Goal: Information Seeking & Learning: Learn about a topic

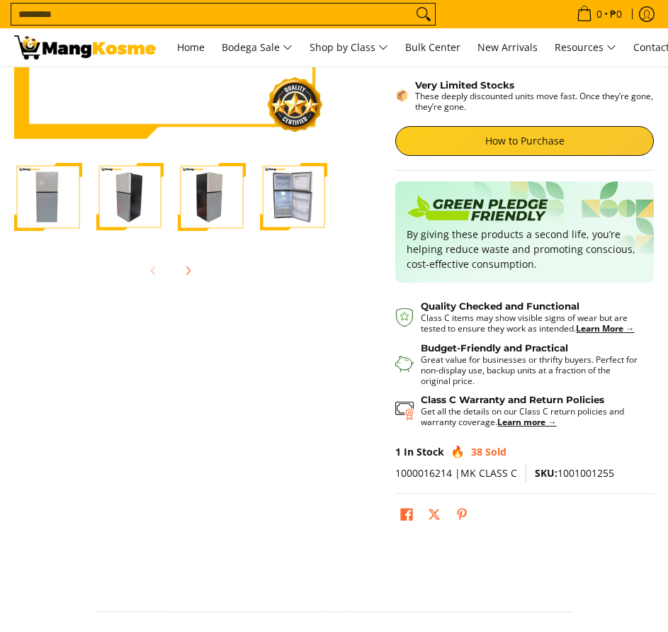
scroll to position [283, 0]
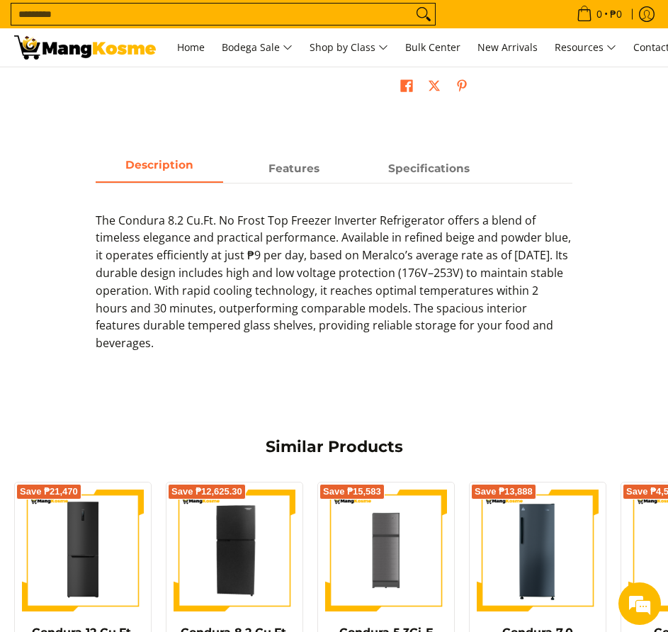
scroll to position [698, 0]
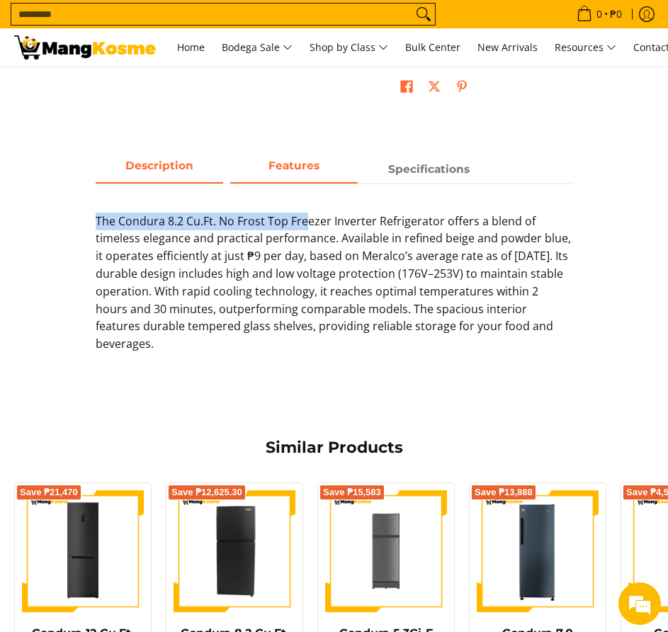
drag, startPoint x: 309, startPoint y: 196, endPoint x: 309, endPoint y: 187, distance: 8.5
click at [309, 187] on div "Description Features Specifications Timeless Elegance - Available in sophistica…" at bounding box center [334, 261] width 490 height 211
click at [309, 181] on span "Features" at bounding box center [294, 169] width 128 height 25
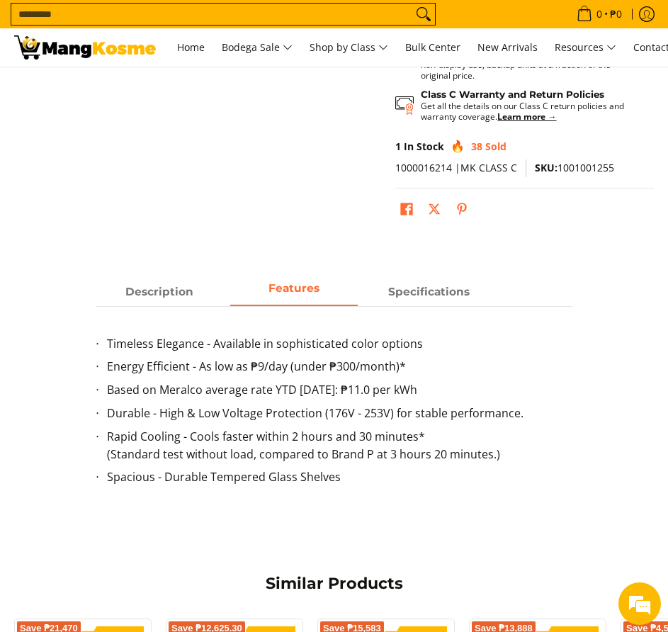
scroll to position [638, 0]
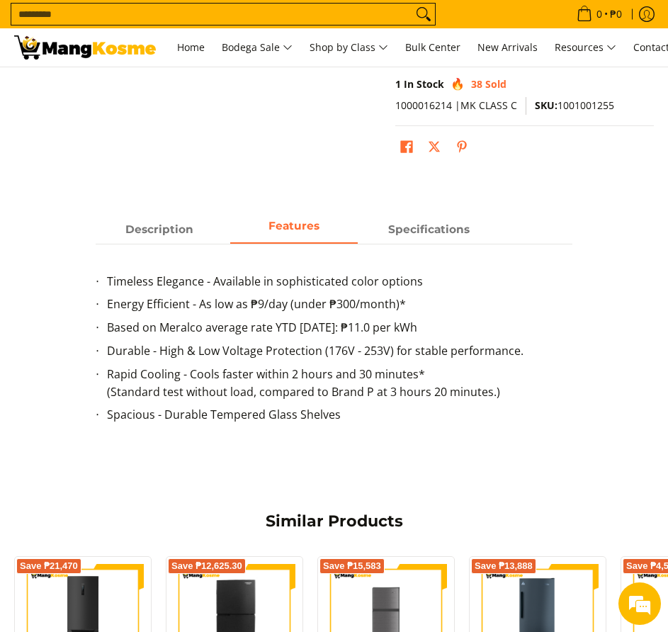
drag, startPoint x: 94, startPoint y: 287, endPoint x: 463, endPoint y: 449, distance: 403.1
click at [463, 441] on div "Description Features Specifications Timeless Elegance - Available in sophistica…" at bounding box center [334, 328] width 490 height 225
copy ul "Timeless Elegance - Available in sophisticated color options Energy Efficient -…"
click at [432, 232] on strong "Specifications" at bounding box center [428, 225] width 81 height 13
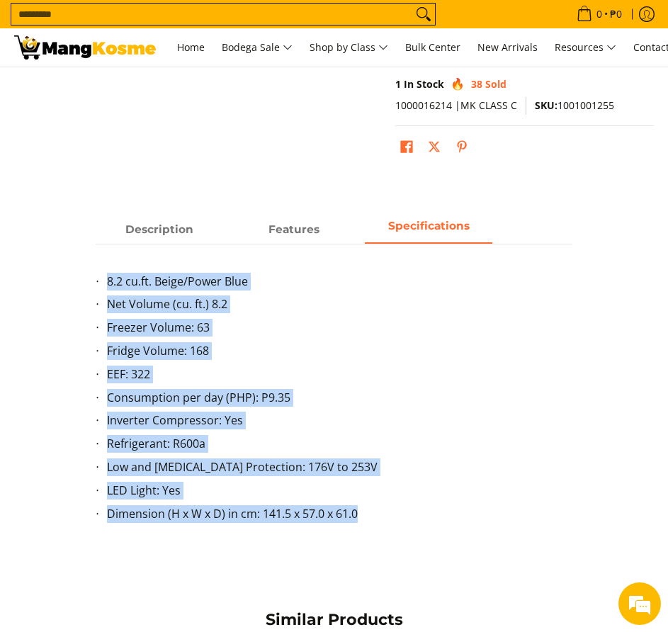
drag, startPoint x: 77, startPoint y: 293, endPoint x: 383, endPoint y: 535, distance: 389.9
click at [383, 535] on div "Description Features Specifications Timeless Elegance - Available in sophistica…" at bounding box center [334, 377] width 654 height 323
copy ul "8.2 cu.ft. Beige/Power Blue Net Volume (cu. ft.) 8.2 Freezer Volume: 63 Fridge …"
